Goal: Book appointment/travel/reservation

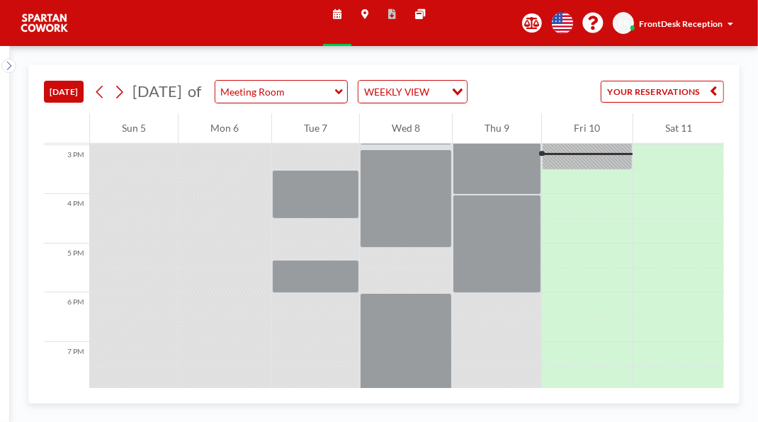
scroll to position [730, 0]
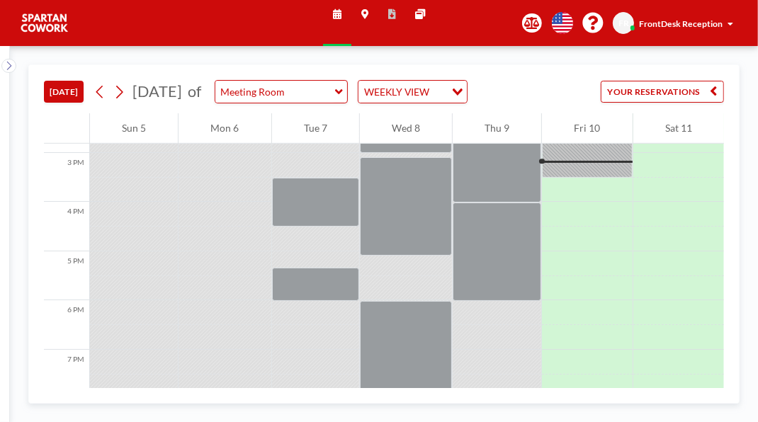
click at [581, 178] on div at bounding box center [587, 128] width 90 height 98
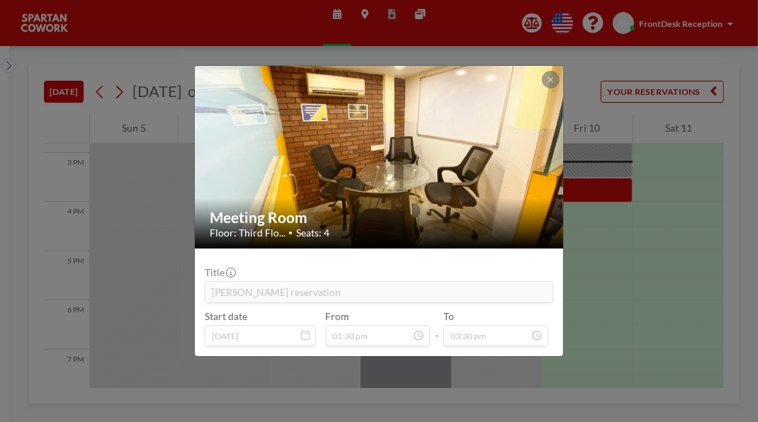
click at [553, 77] on icon at bounding box center [550, 79] width 5 height 5
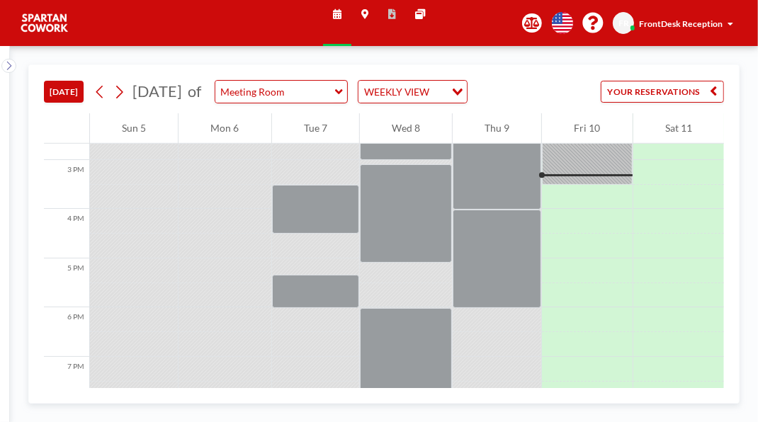
scroll to position [723, 0]
click at [575, 185] on div at bounding box center [587, 135] width 90 height 98
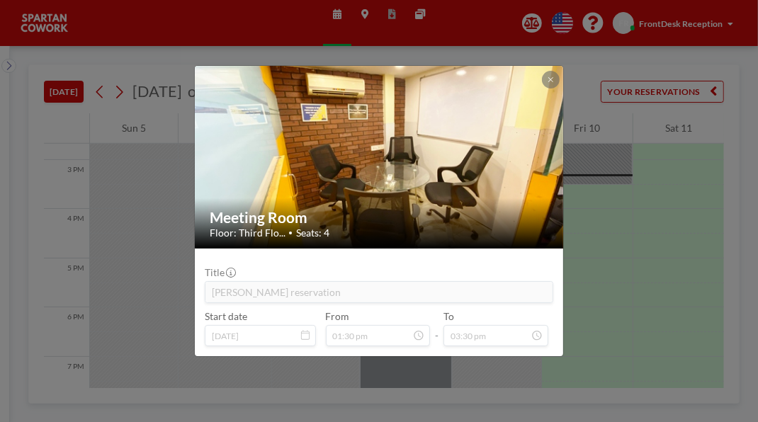
click at [553, 77] on icon at bounding box center [550, 79] width 5 height 5
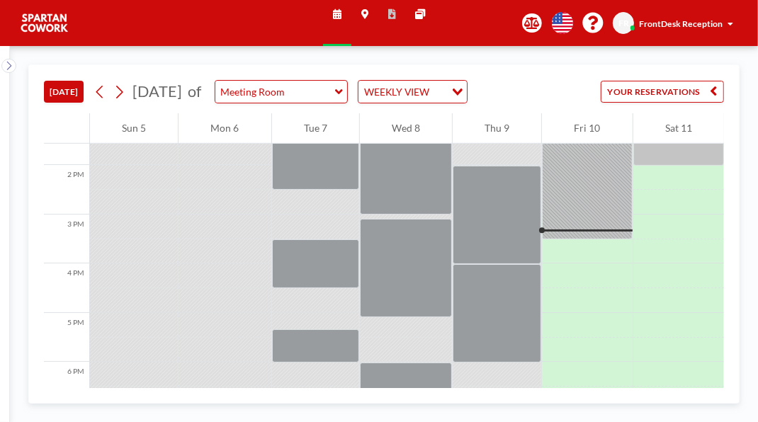
scroll to position [698, 0]
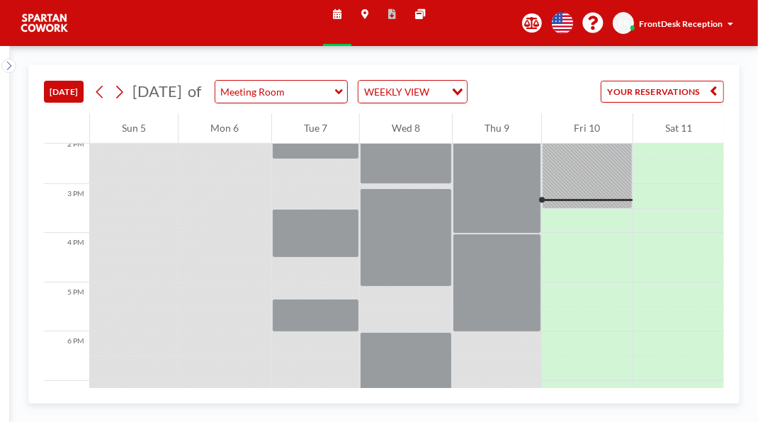
click at [587, 209] on div at bounding box center [587, 160] width 90 height 98
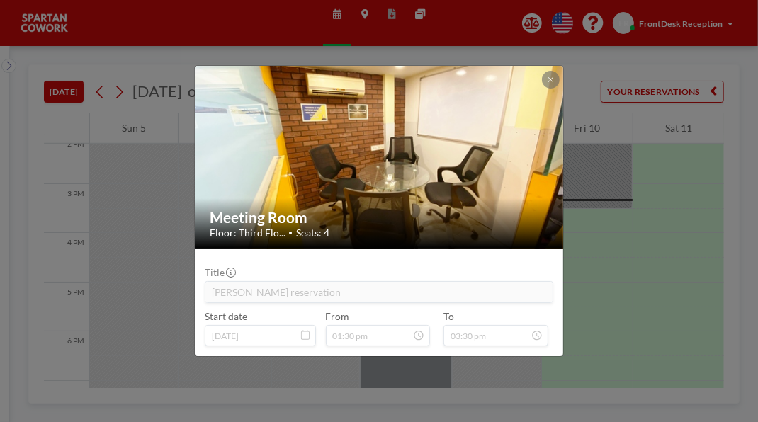
click at [553, 76] on icon at bounding box center [551, 79] width 6 height 7
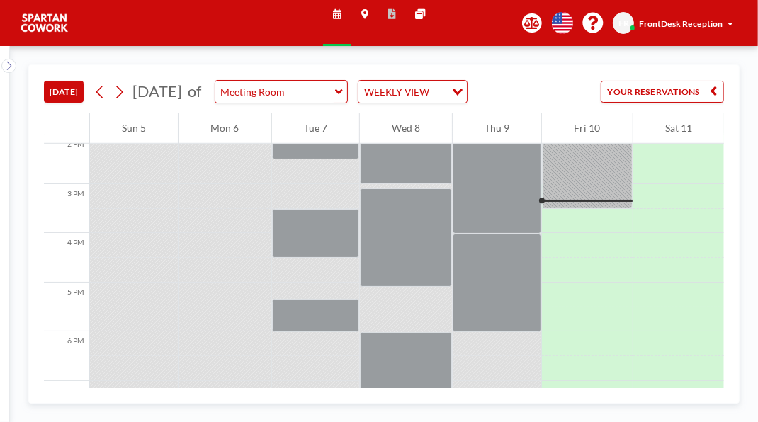
click at [595, 209] on div at bounding box center [587, 160] width 90 height 98
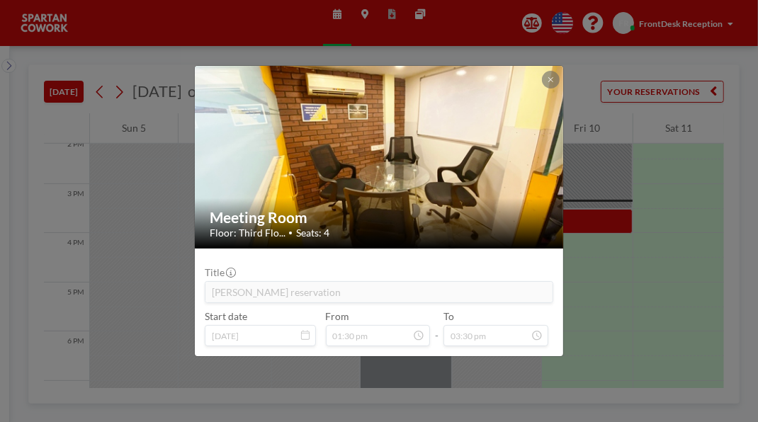
click at [559, 71] on button at bounding box center [550, 79] width 17 height 17
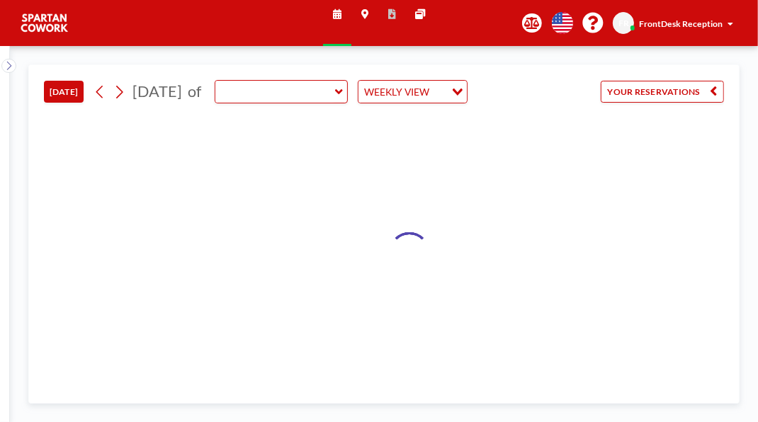
type input "Meeting Room"
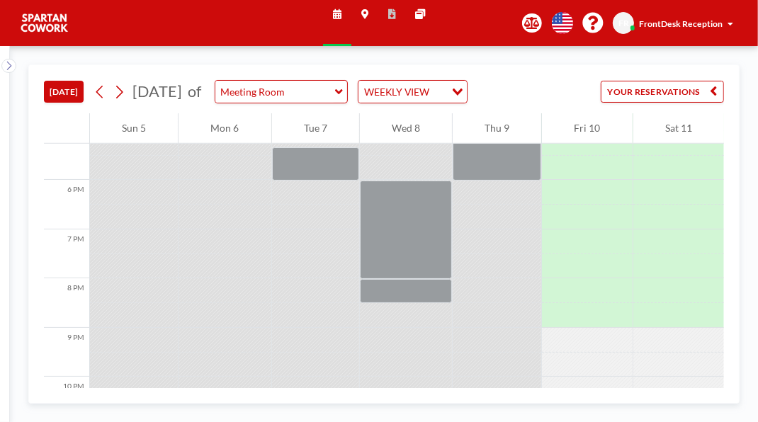
scroll to position [825, 0]
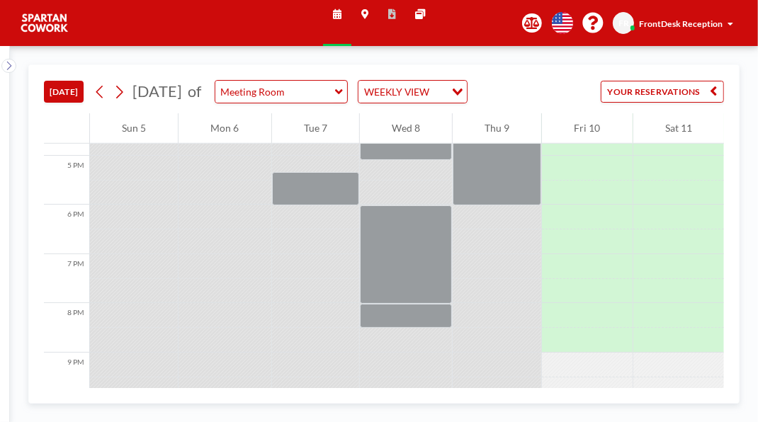
click at [598, 254] on div at bounding box center [587, 242] width 90 height 25
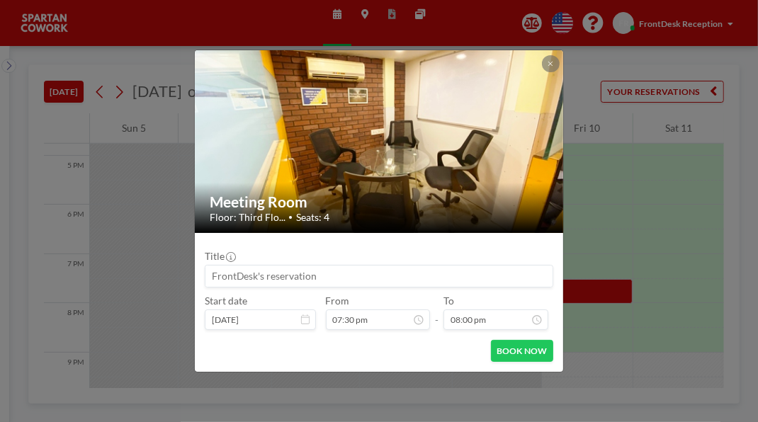
click at [603, 205] on div "Meeting Room Floor: Third Flo... • Seats: 4 Title Start date [DATE] From 07:30 …" at bounding box center [379, 211] width 758 height 422
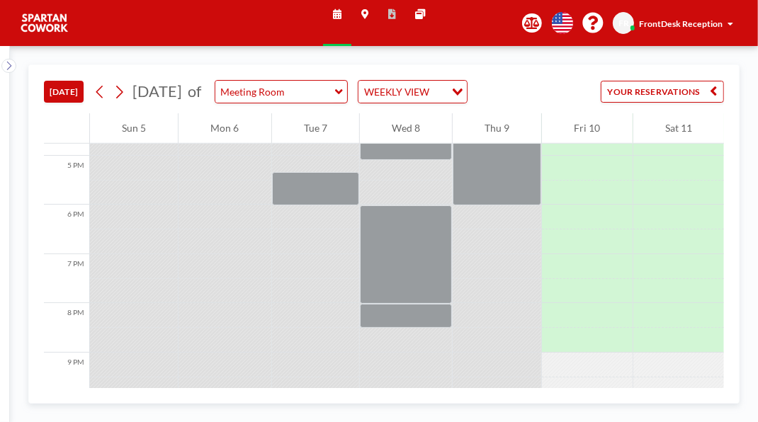
click at [598, 82] on div at bounding box center [587, 33] width 90 height 98
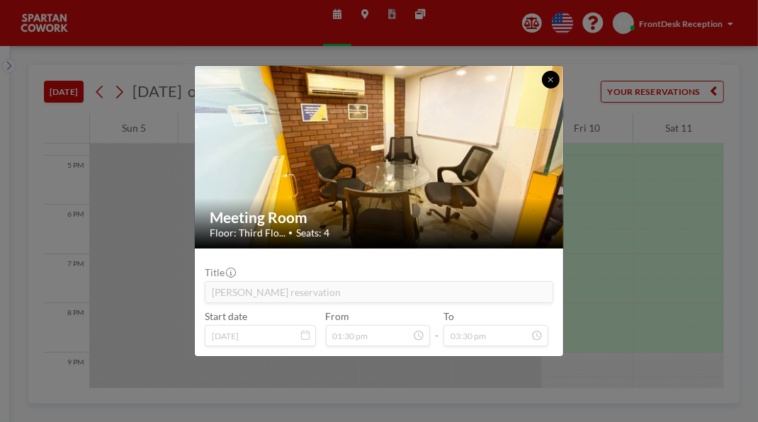
click at [553, 76] on icon at bounding box center [551, 79] width 6 height 7
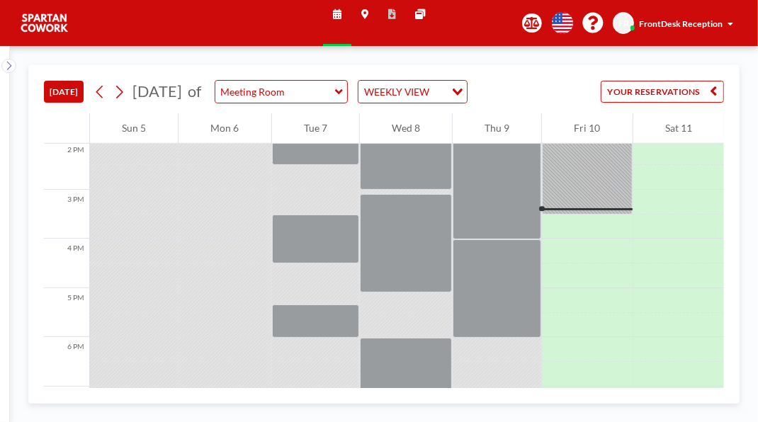
scroll to position [692, 0]
click at [592, 92] on div at bounding box center [587, 43] width 90 height 98
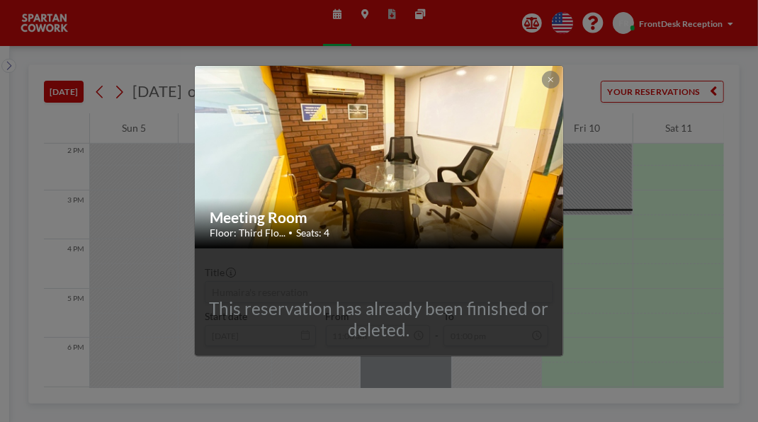
click at [663, 307] on div "Meeting Room Floor: Third Flo... • Seats: 4 This reservation has already been f…" at bounding box center [379, 211] width 758 height 422
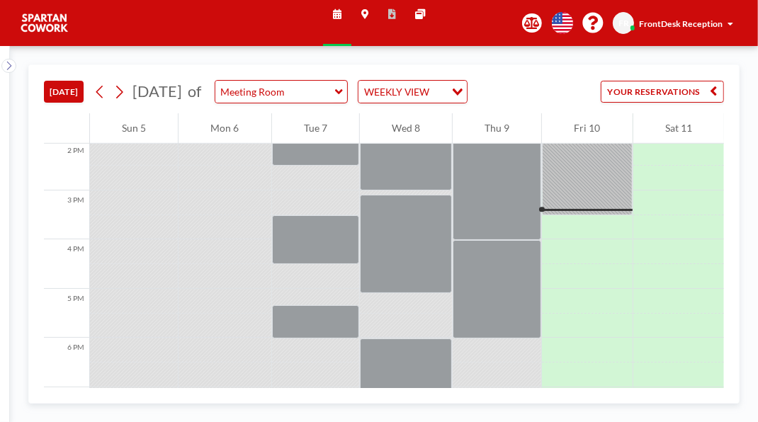
click at [599, 215] on div at bounding box center [587, 166] width 90 height 98
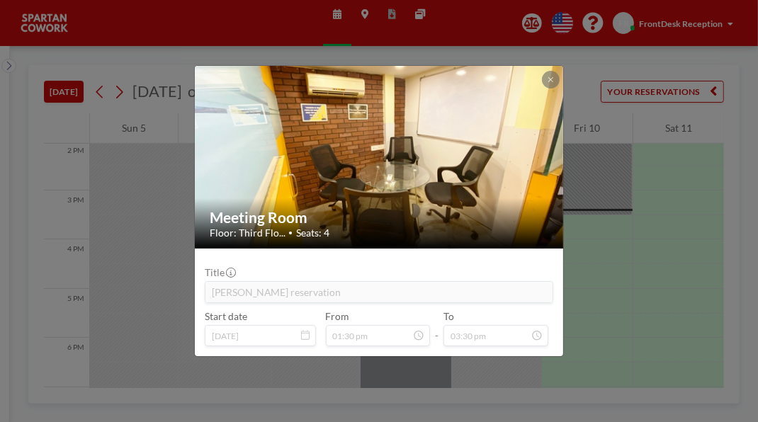
click at [559, 72] on button at bounding box center [550, 79] width 17 height 17
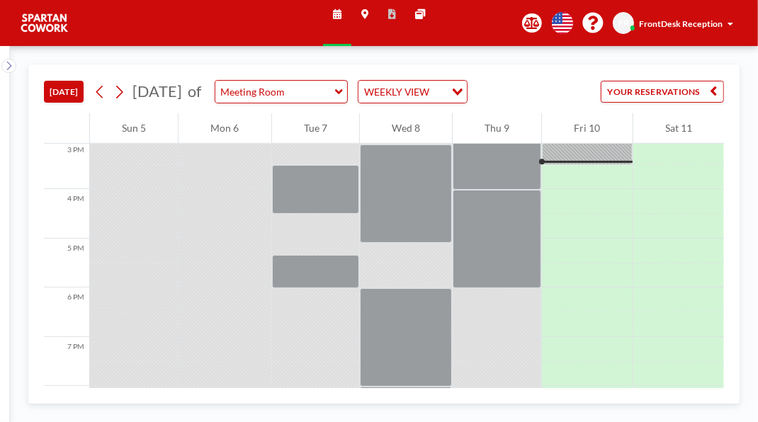
scroll to position [742, 0]
click at [597, 165] on div at bounding box center [587, 116] width 90 height 98
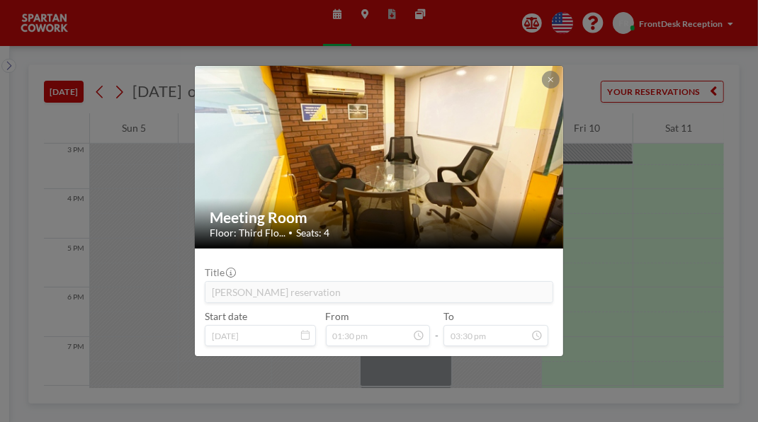
click at [553, 77] on icon at bounding box center [550, 79] width 5 height 5
